Goal: Transaction & Acquisition: Purchase product/service

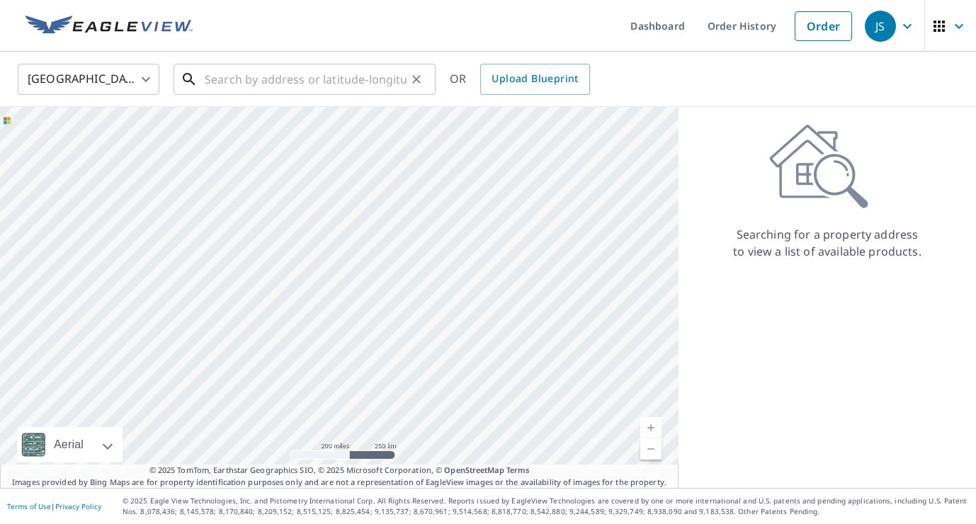
click at [236, 81] on input "text" at bounding box center [306, 80] width 202 height 40
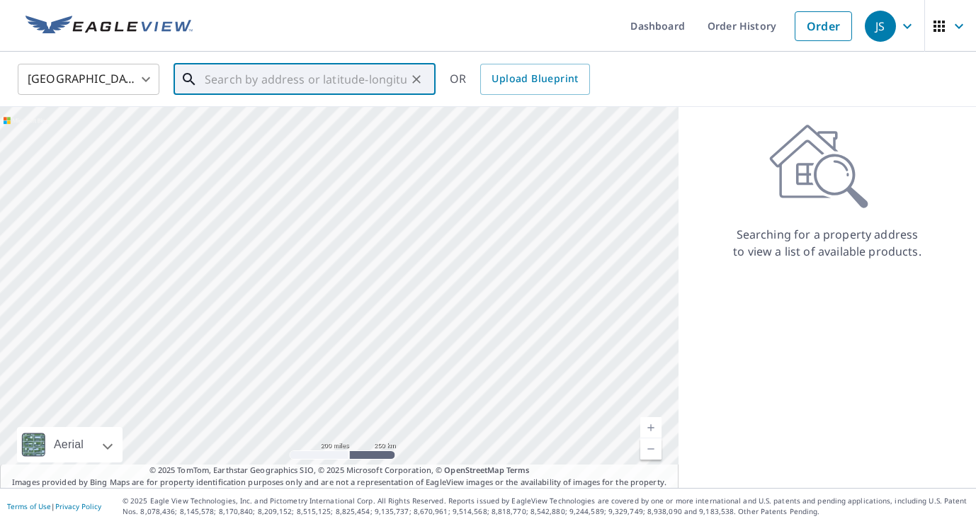
click at [236, 81] on input "text" at bounding box center [306, 80] width 202 height 40
paste input "[STREET_ADDRESS][US_STATE]"
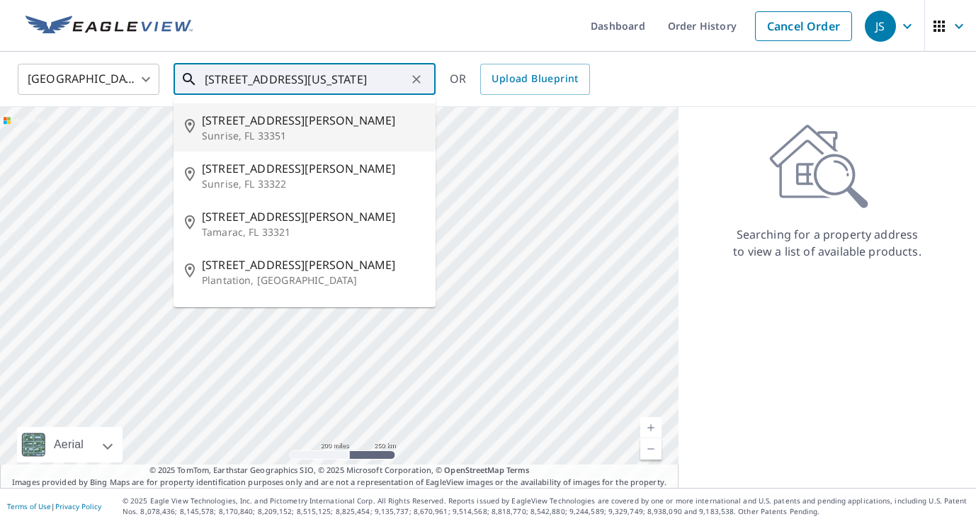
click at [244, 125] on span "[STREET_ADDRESS][PERSON_NAME]" at bounding box center [313, 120] width 223 height 17
type input "[STREET_ADDRESS][PERSON_NAME]"
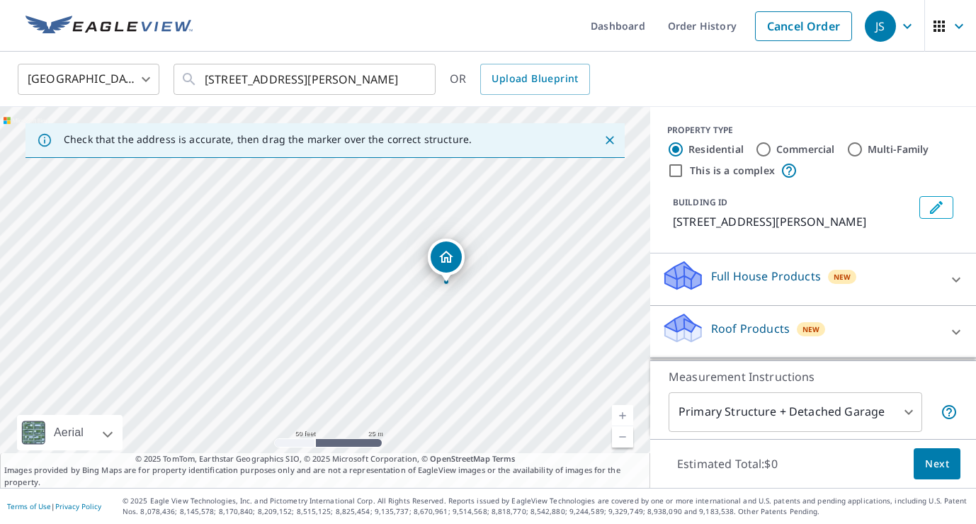
drag, startPoint x: 406, startPoint y: 378, endPoint x: 307, endPoint y: 141, distance: 257.3
click at [307, 141] on div "Check that the address is accurate, then drag the marker over the correct struc…" at bounding box center [325, 297] width 651 height 381
drag, startPoint x: 307, startPoint y: 141, endPoint x: 303, endPoint y: 113, distance: 28.7
click at [303, 114] on div "Check that the address is accurate, then drag the marker over the correct struc…" at bounding box center [325, 297] width 651 height 381
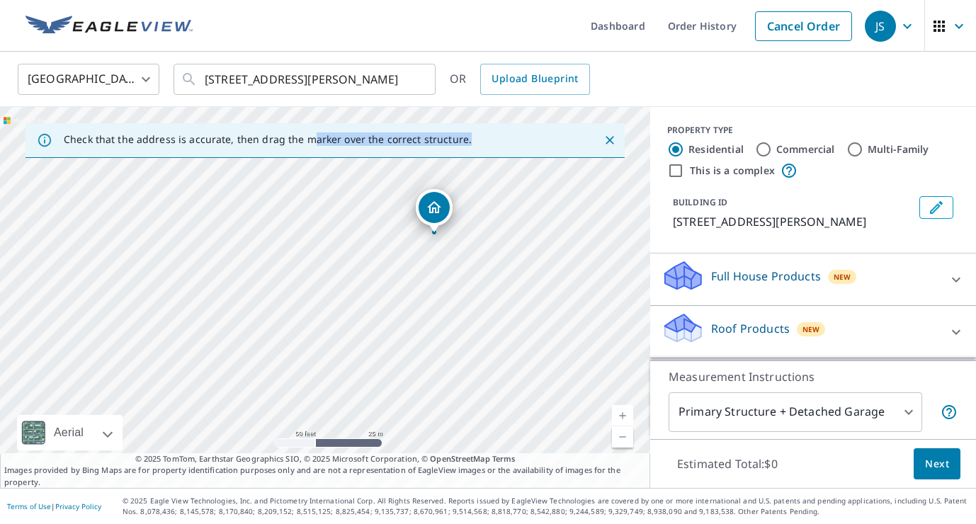
click at [617, 137] on icon "Close" at bounding box center [610, 140] width 14 height 14
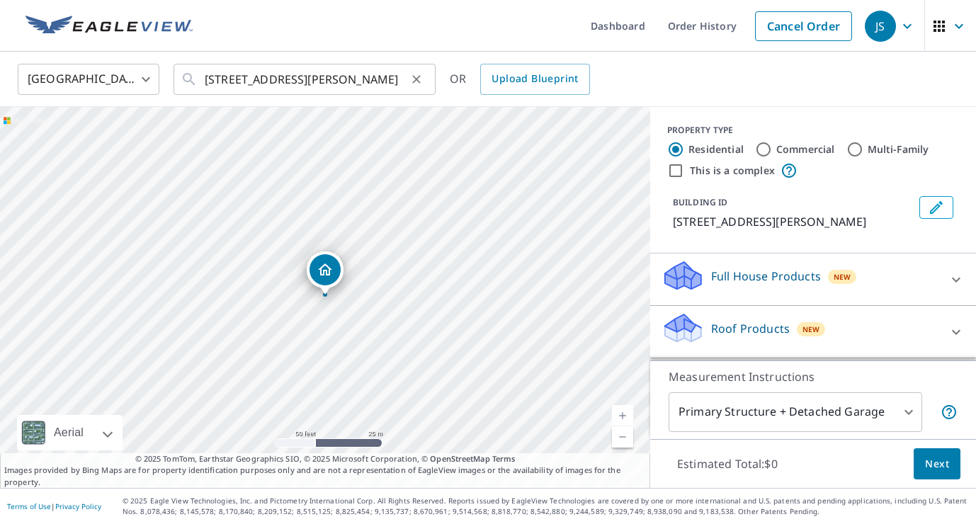
click at [412, 74] on icon "Clear" at bounding box center [417, 79] width 14 height 14
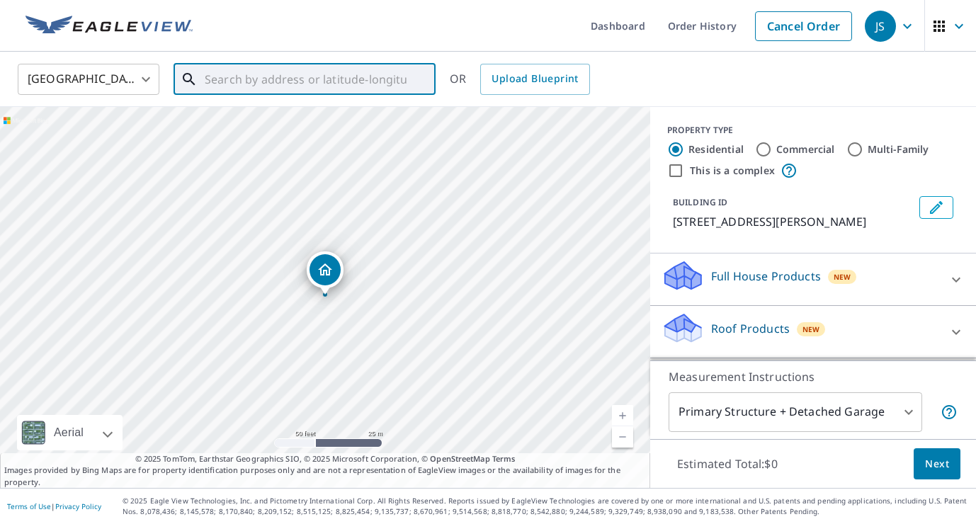
click at [412, 74] on div at bounding box center [416, 79] width 18 height 20
paste input "[STREET_ADDRESS]"
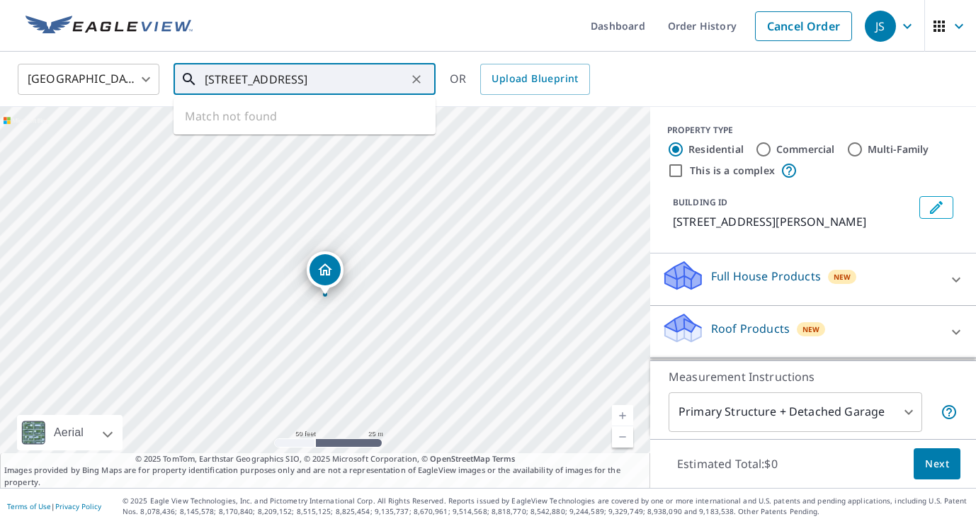
type input "[STREET_ADDRESS]"
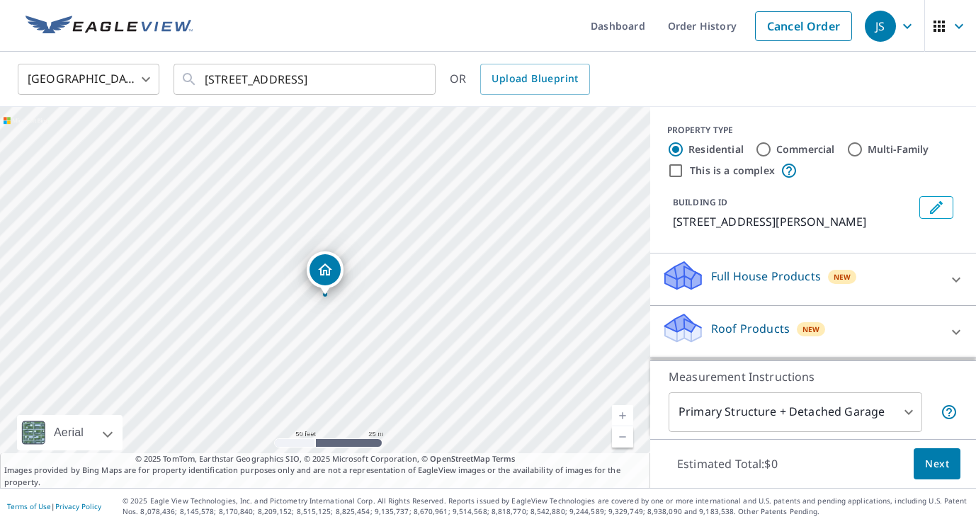
click at [445, 68] on div "[GEOGRAPHIC_DATA] [GEOGRAPHIC_DATA] ​ [STREET_ADDRESS] ​ OR Upload Blueprint" at bounding box center [483, 78] width 952 height 33
click at [189, 79] on icon at bounding box center [189, 79] width 17 height 17
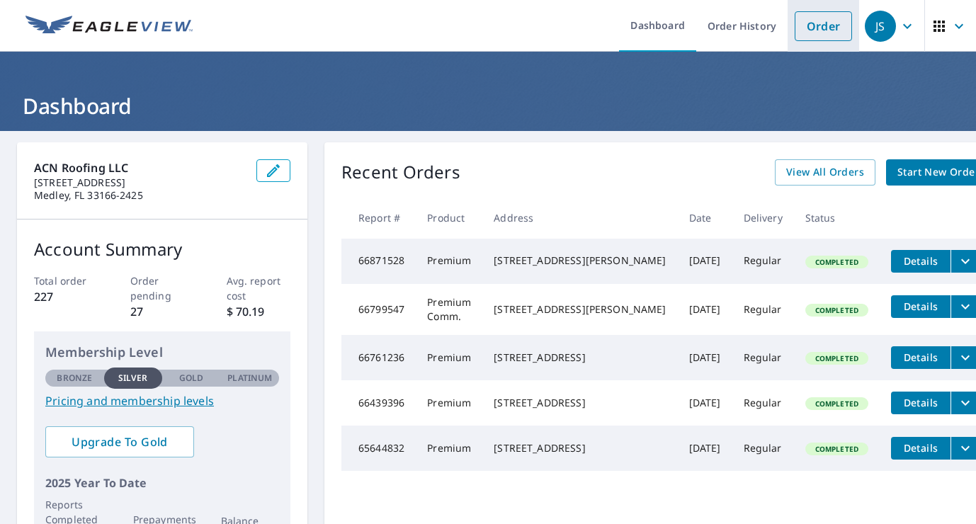
click at [825, 23] on link "Order" at bounding box center [823, 26] width 57 height 30
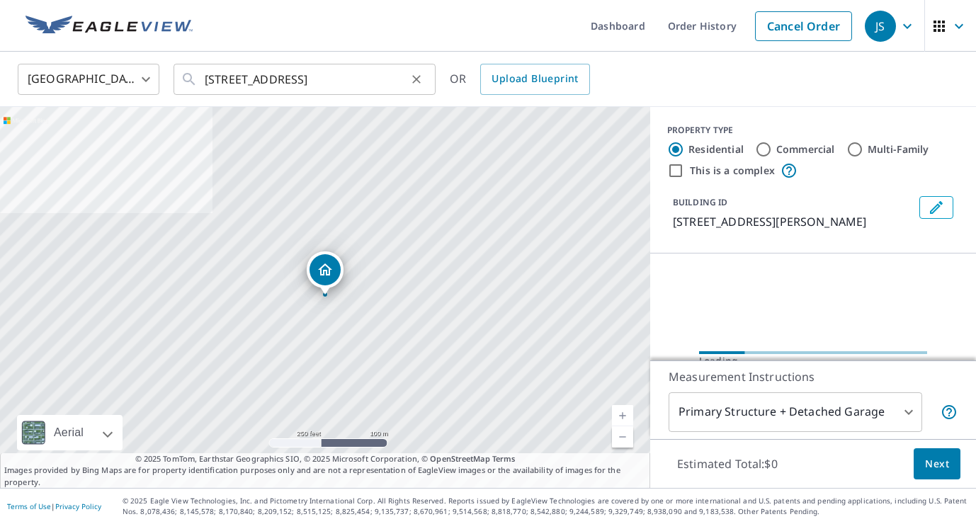
click at [420, 81] on icon "Clear" at bounding box center [416, 79] width 9 height 9
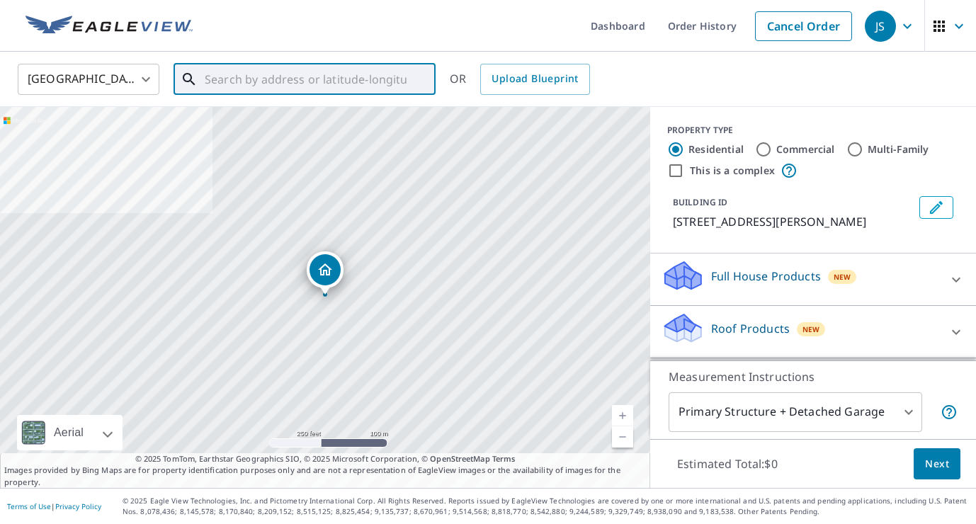
paste input "[STREET_ADDRESS]"
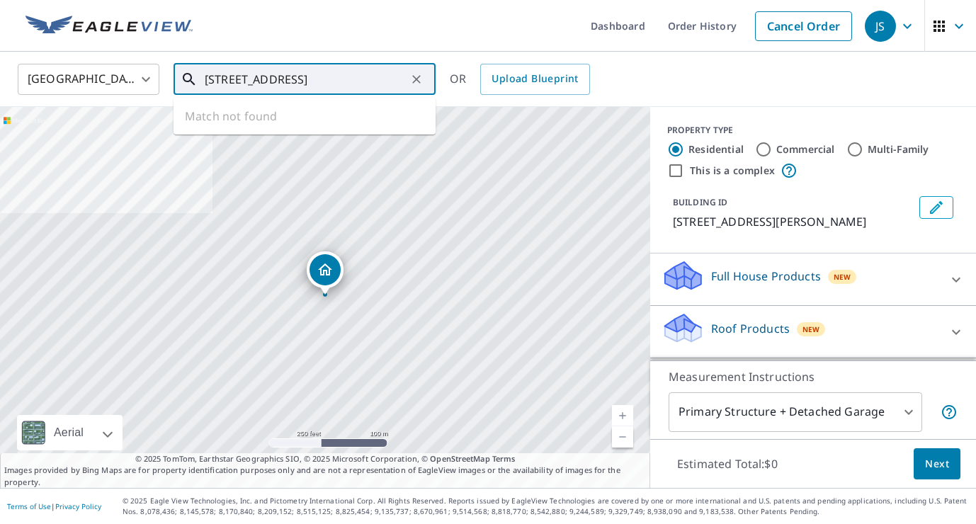
click at [279, 79] on input "[STREET_ADDRESS]" at bounding box center [306, 80] width 202 height 40
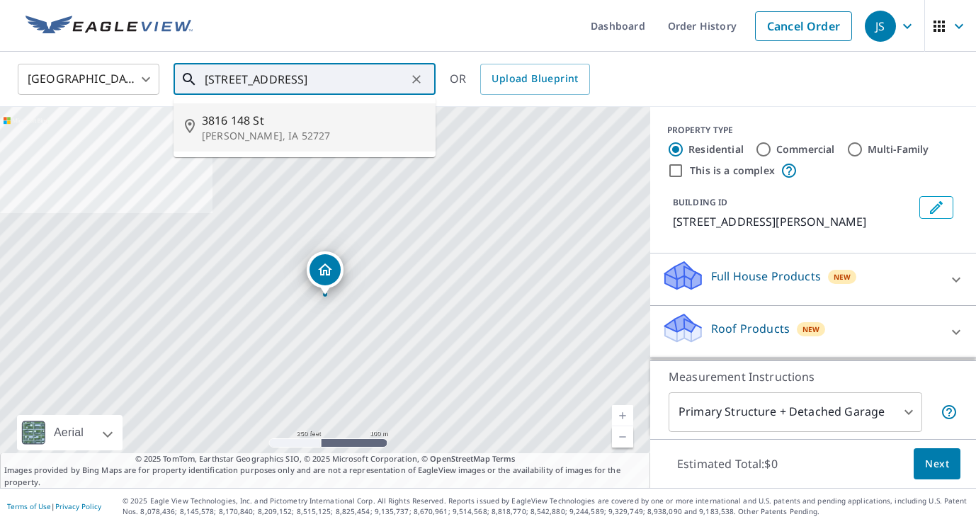
click at [333, 79] on input "[STREET_ADDRESS]" at bounding box center [306, 80] width 202 height 40
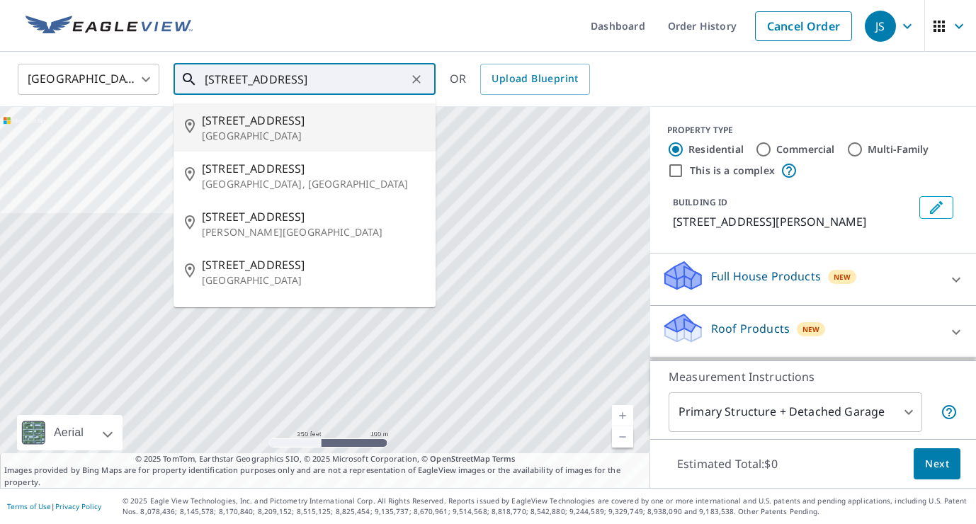
click at [220, 135] on p "[GEOGRAPHIC_DATA]" at bounding box center [313, 136] width 223 height 14
type input "[STREET_ADDRESS]"
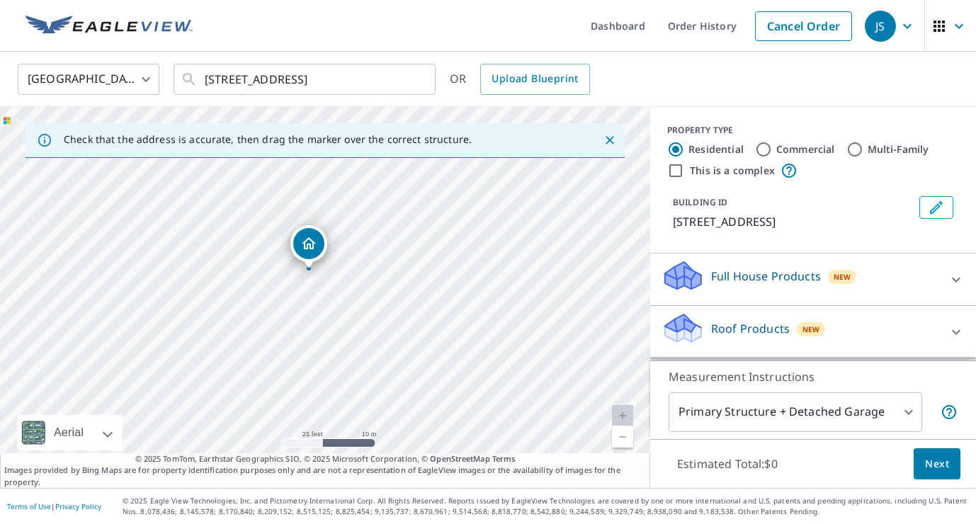
drag, startPoint x: 301, startPoint y: 326, endPoint x: 361, endPoint y: 179, distance: 159.0
click at [361, 178] on div "[STREET_ADDRESS]" at bounding box center [325, 297] width 651 height 381
click at [958, 331] on icon at bounding box center [956, 332] width 9 height 5
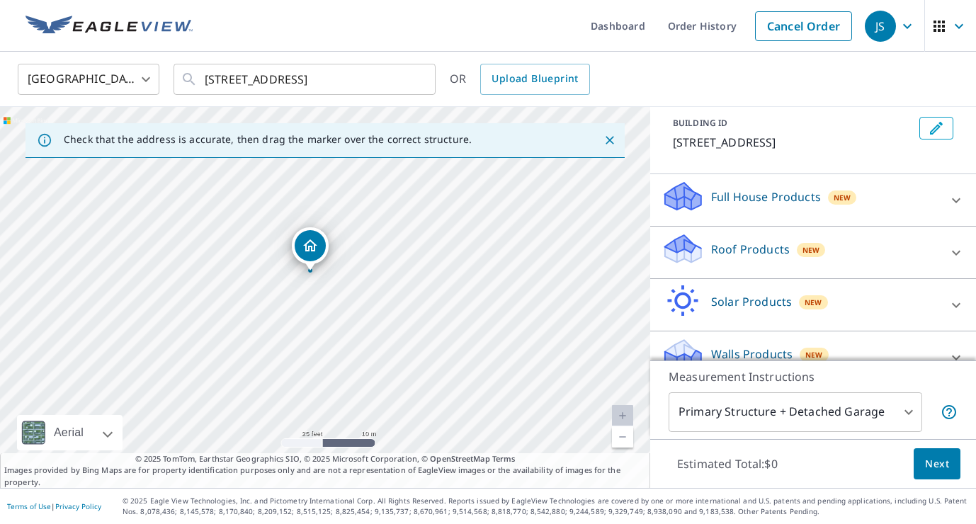
scroll to position [103, 0]
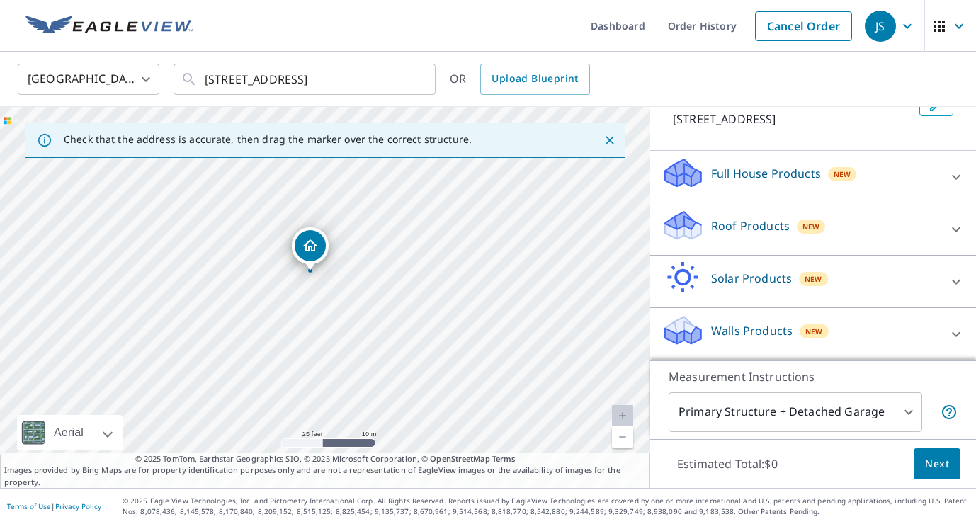
click at [957, 228] on icon at bounding box center [956, 229] width 17 height 17
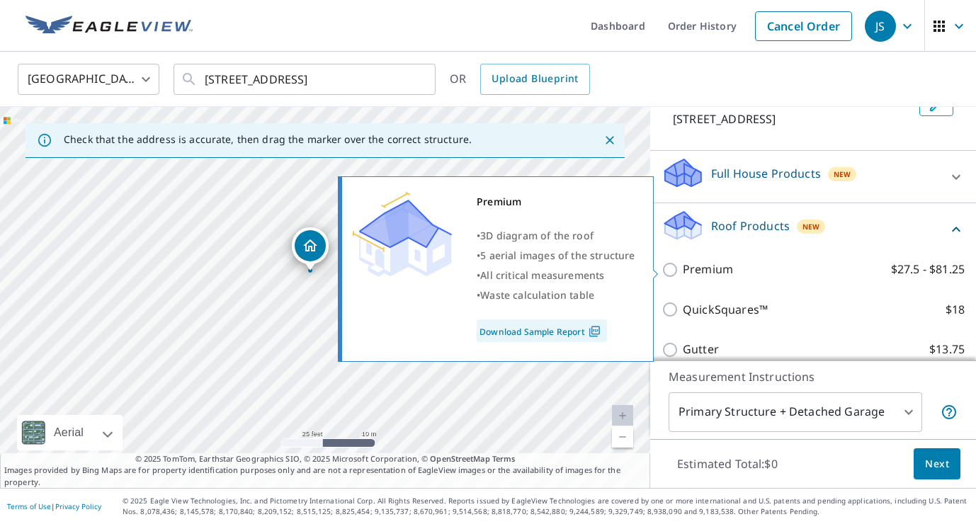
click at [669, 269] on input "Premium $27.5 - $81.25" at bounding box center [672, 269] width 21 height 17
checkbox input "true"
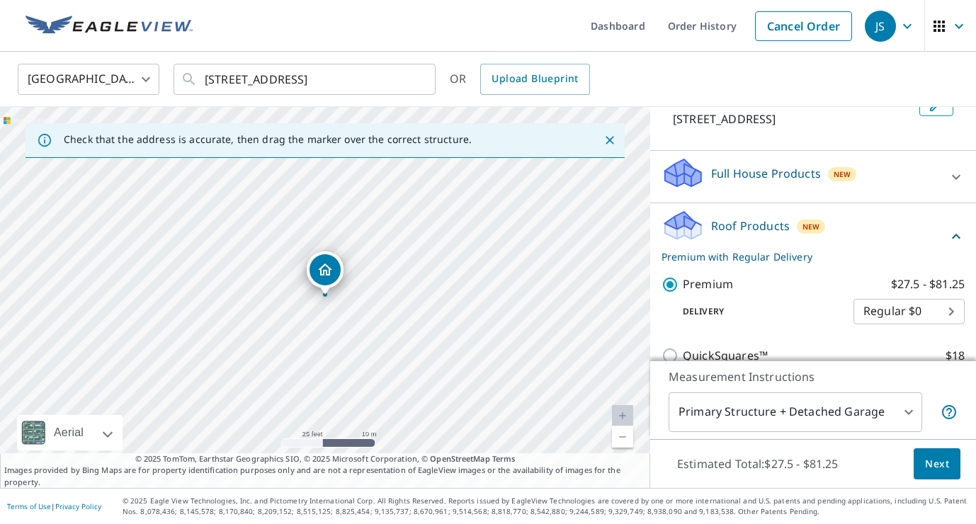
click at [947, 456] on span "Next" at bounding box center [937, 465] width 24 height 18
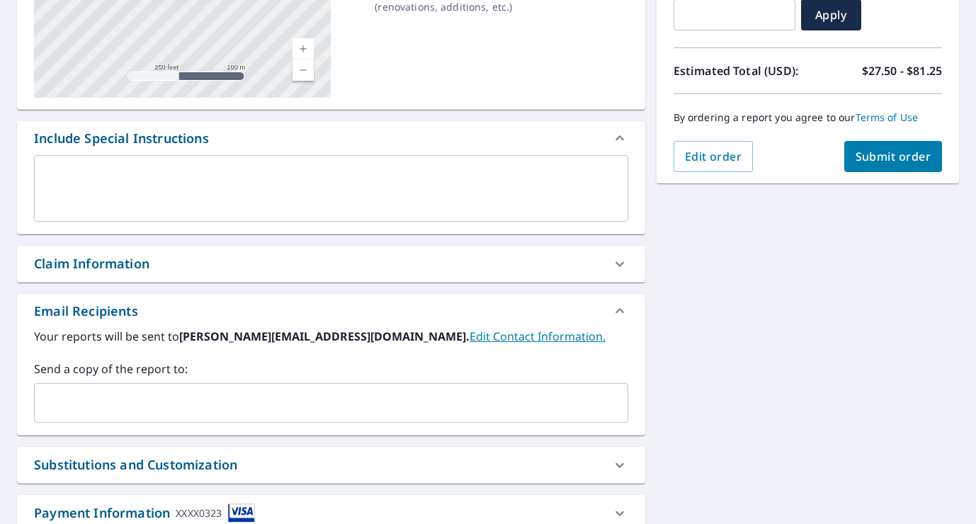
scroll to position [368, 0]
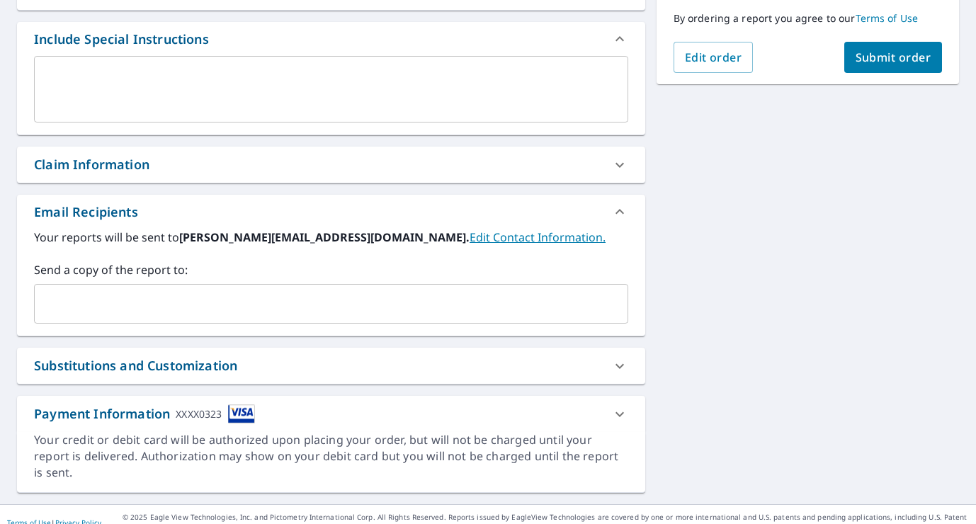
click at [896, 57] on span "Submit order" at bounding box center [894, 58] width 76 height 16
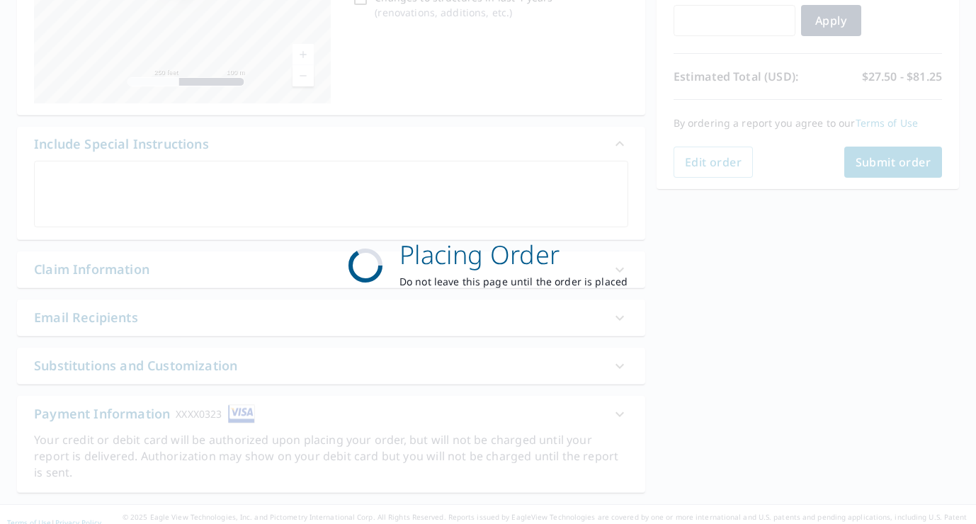
scroll to position [263, 0]
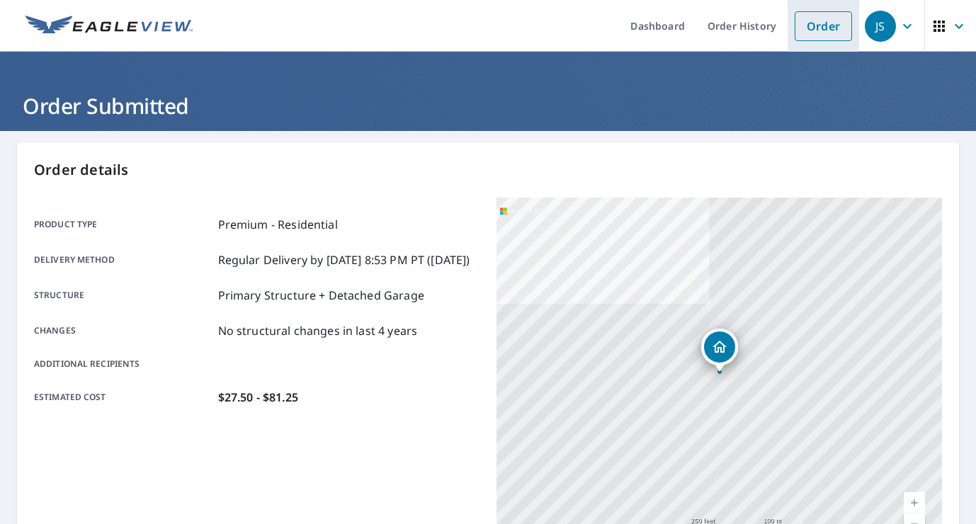
click at [821, 21] on link "Order" at bounding box center [823, 26] width 57 height 30
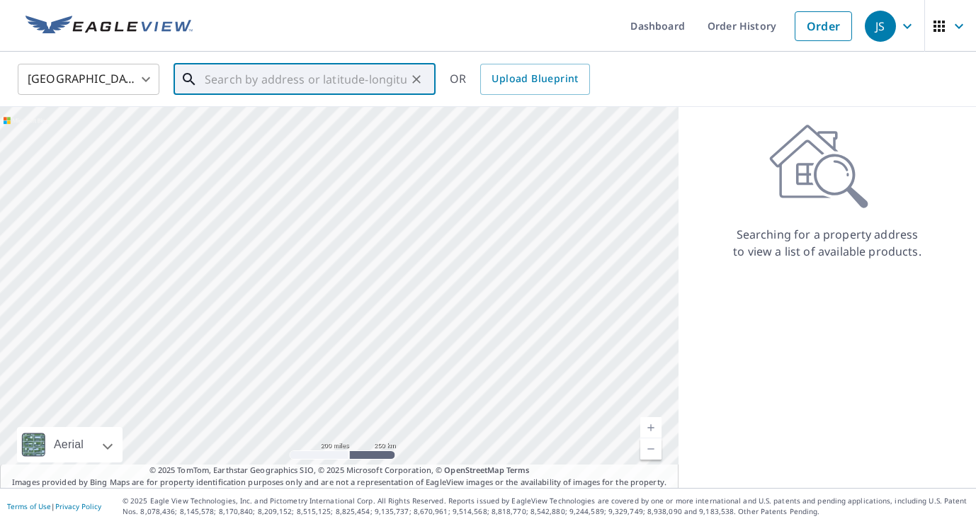
click at [220, 81] on input "text" at bounding box center [306, 80] width 202 height 40
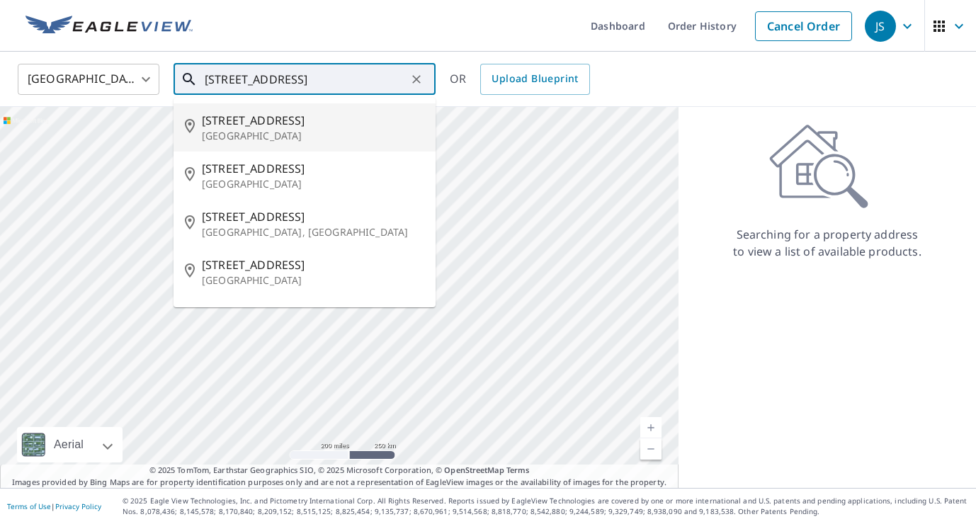
click at [252, 125] on span "4901 SW 64th Pl" at bounding box center [313, 120] width 223 height 17
type input "4901 SW 64th Pl Miami, FL 33155"
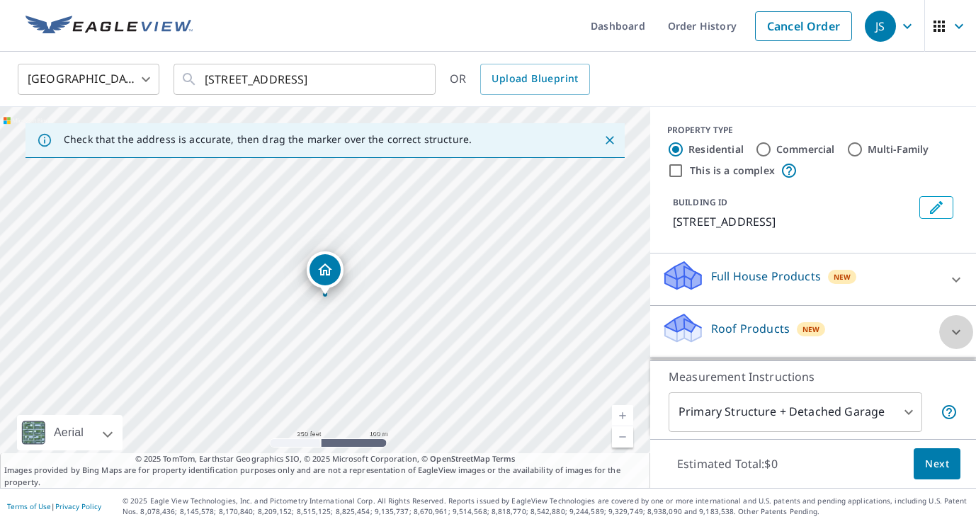
click at [957, 332] on icon at bounding box center [956, 332] width 9 height 5
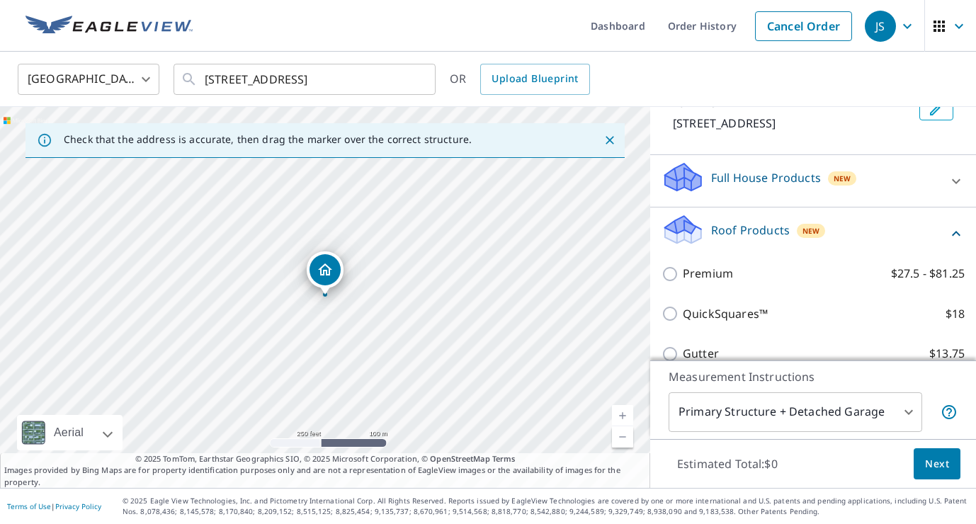
scroll to position [122, 0]
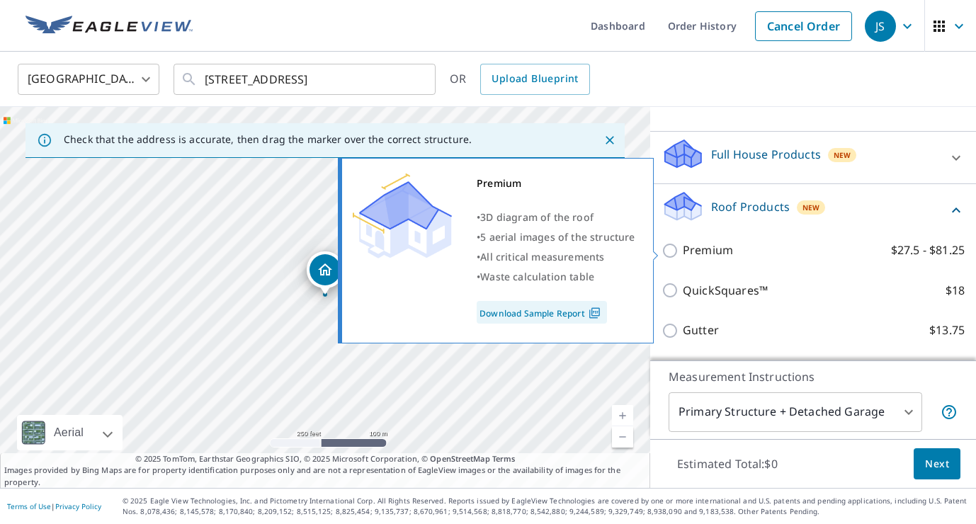
click at [672, 249] on input "Premium $27.5 - $81.25" at bounding box center [672, 250] width 21 height 17
checkbox input "true"
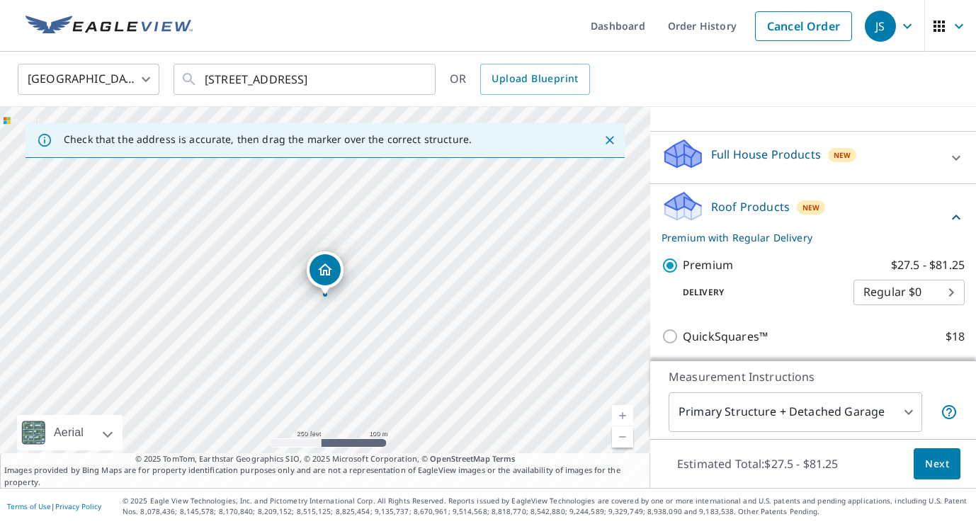
click at [955, 468] on button "Next" at bounding box center [937, 465] width 47 height 32
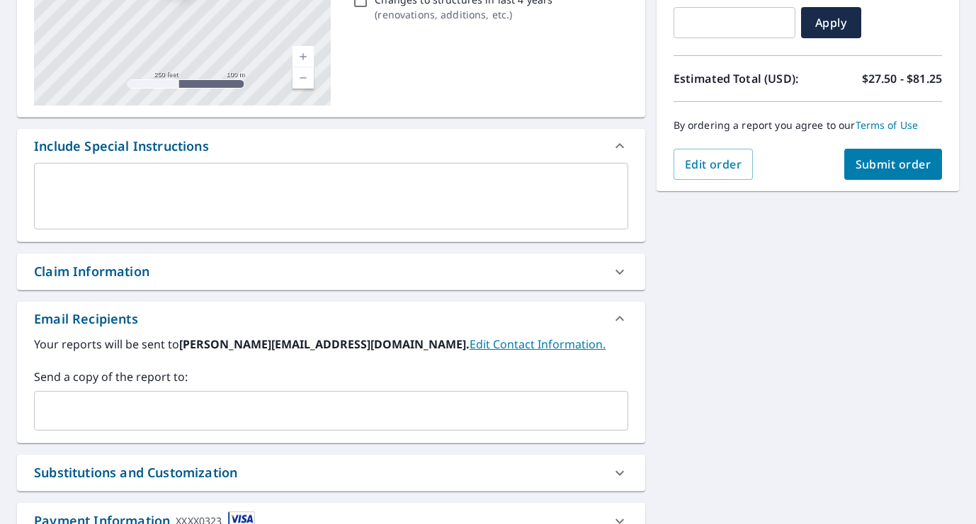
scroll to position [259, 0]
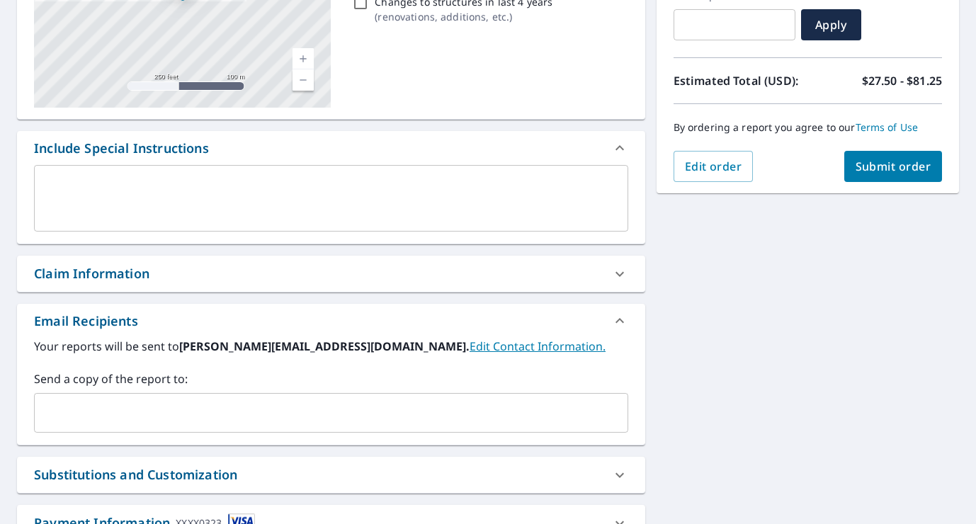
click at [896, 165] on span "Submit order" at bounding box center [894, 167] width 76 height 16
